Goal: Task Accomplishment & Management: Manage account settings

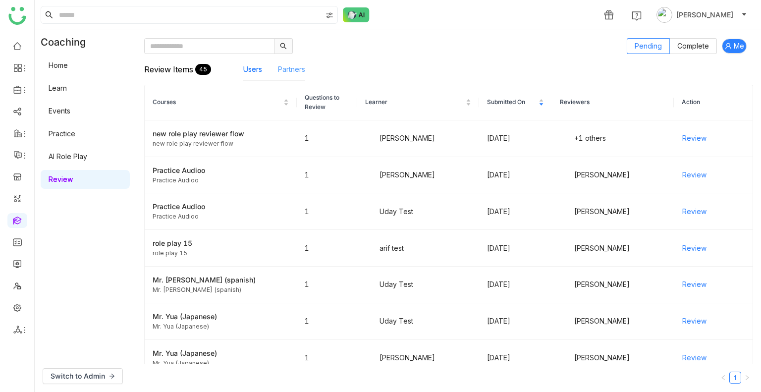
click at [288, 69] on link "Partners" at bounding box center [291, 69] width 27 height 8
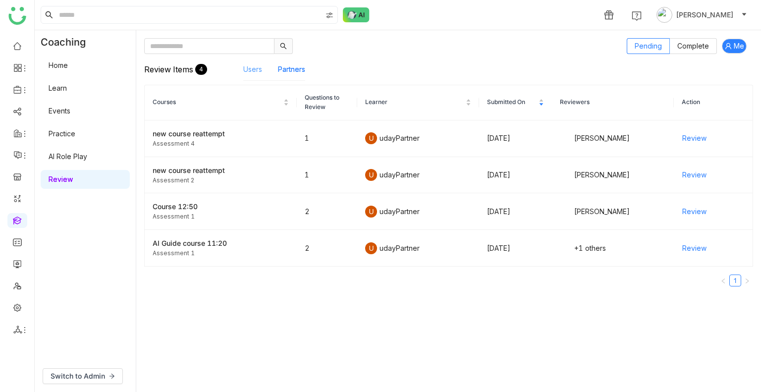
click at [250, 72] on link "Users" at bounding box center [252, 69] width 19 height 8
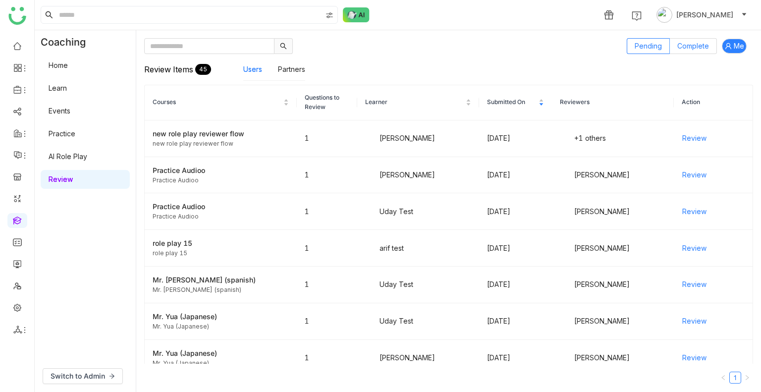
click at [689, 47] on span "Complete" at bounding box center [693, 46] width 32 height 8
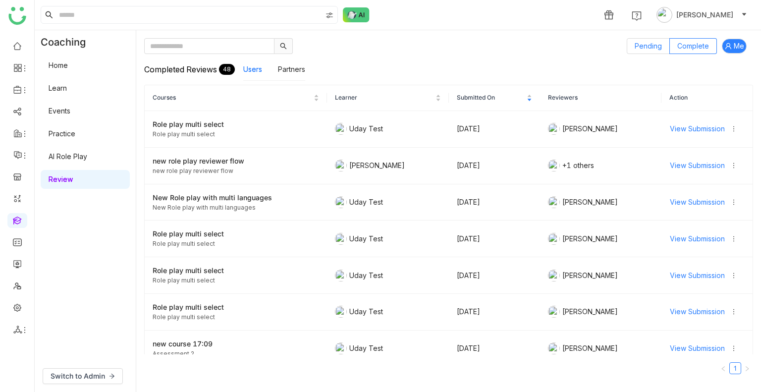
click at [663, 48] on label "Pending" at bounding box center [647, 46] width 43 height 16
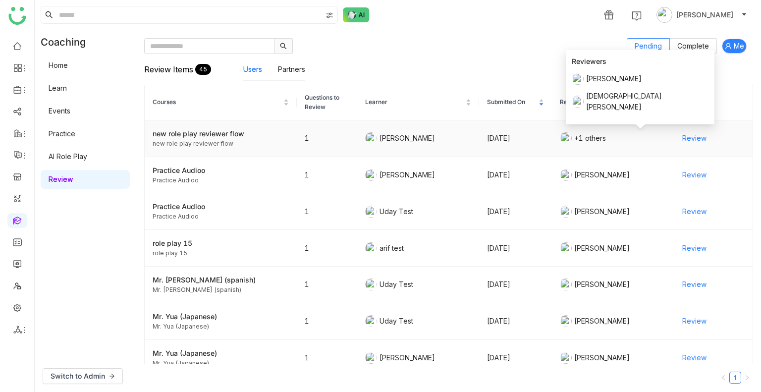
click at [583, 135] on div "+1 others" at bounding box center [612, 138] width 105 height 12
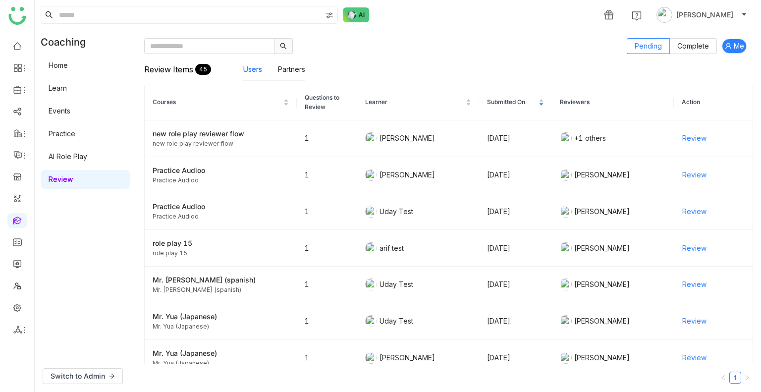
click at [543, 15] on div "1 Uday Bhanu" at bounding box center [398, 15] width 726 height 30
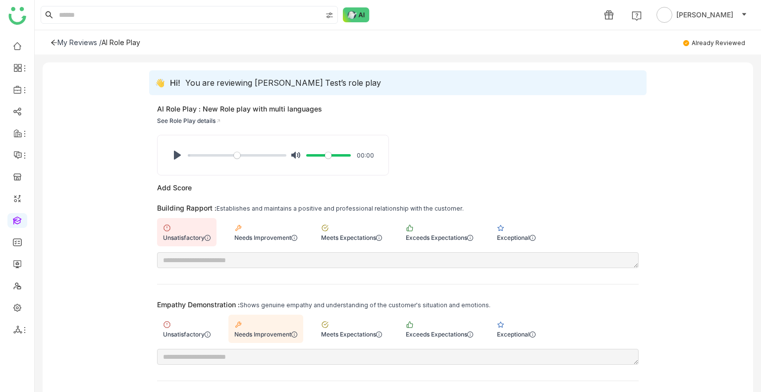
click at [71, 42] on div "My Reviews /" at bounding box center [79, 42] width 44 height 8
